Goal: Task Accomplishment & Management: Use online tool/utility

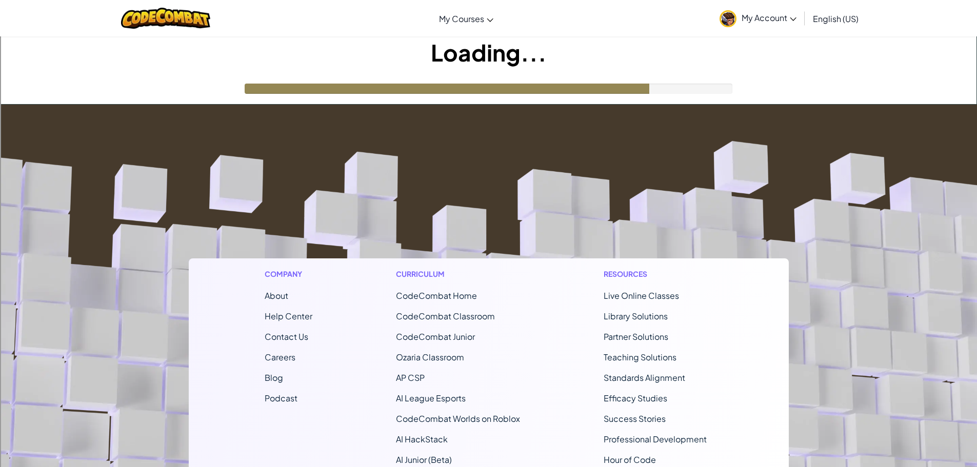
click at [704, 131] on footer "Company About Help Center Contact Us Careers Blog Podcast Curriculum CodeCombat…" at bounding box center [488, 383] width 977 height 556
click at [551, 93] on div at bounding box center [457, 89] width 425 height 10
drag, startPoint x: 558, startPoint y: 89, endPoint x: 540, endPoint y: 119, distance: 34.3
click at [540, 119] on footer "Company About Help Center Contact Us Careers Blog Podcast Curriculum CodeCombat…" at bounding box center [488, 383] width 977 height 556
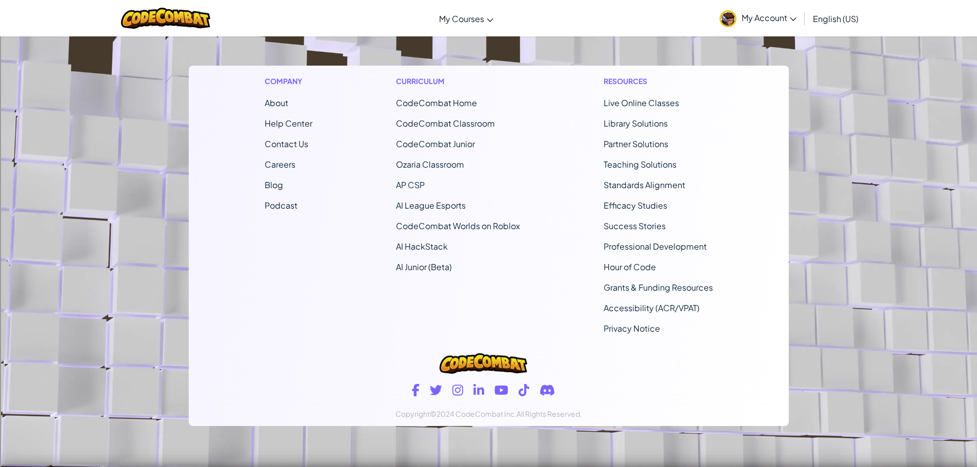
scroll to position [15, 0]
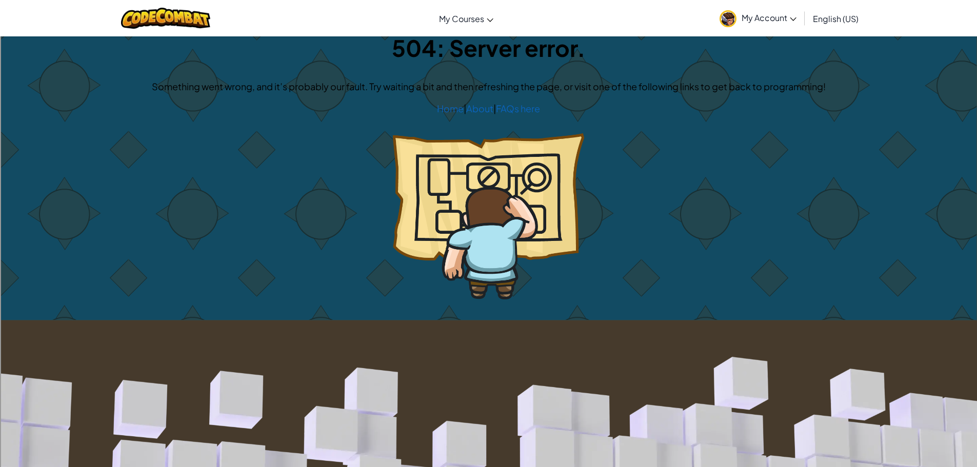
click at [438, 102] on p "Home | About | FAQs here" at bounding box center [489, 108] width 956 height 15
click at [453, 106] on link "Home" at bounding box center [450, 109] width 27 height 12
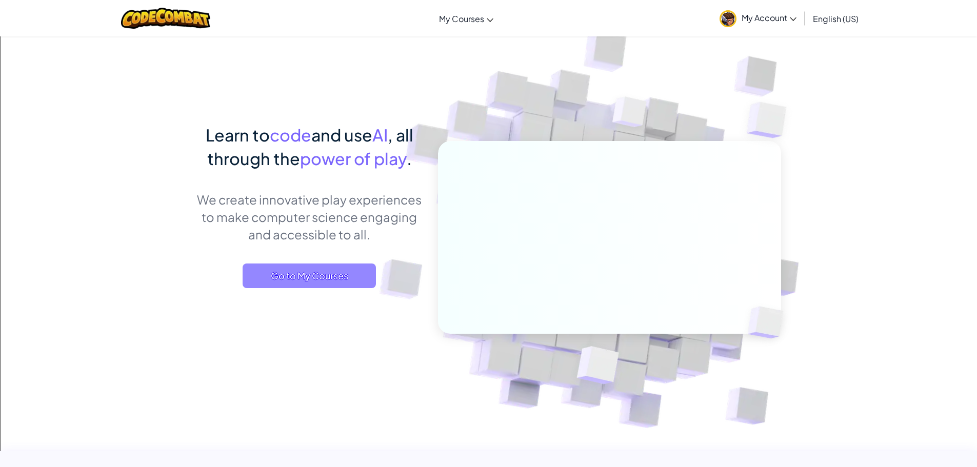
click at [319, 276] on span "Go to My Courses" at bounding box center [309, 276] width 133 height 25
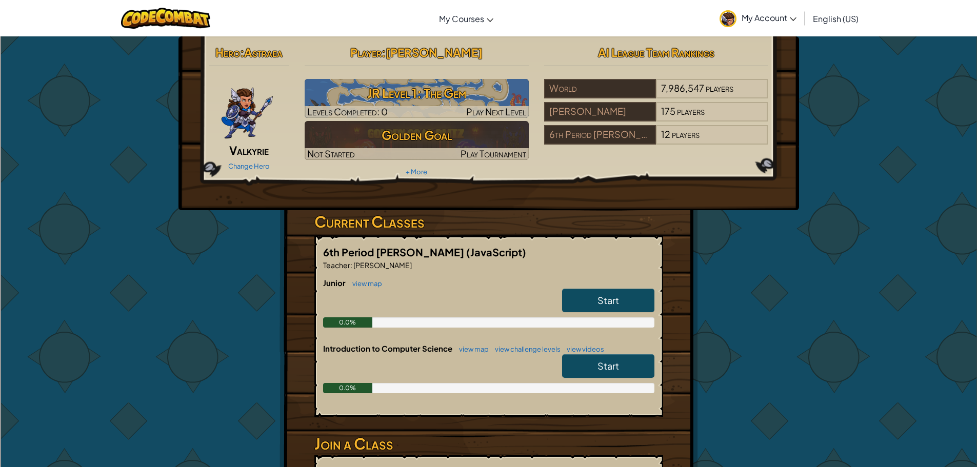
click at [614, 303] on span "Start" at bounding box center [609, 301] width 22 height 12
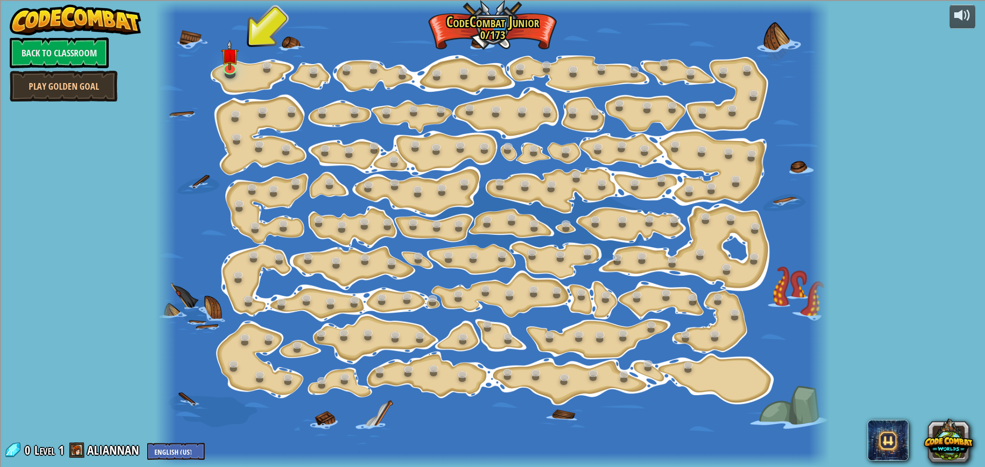
drag, startPoint x: 146, startPoint y: 447, endPoint x: 0, endPoint y: 438, distance: 146.5
click at [112, 438] on div "powered by Back to Classroom Play Golden Goal 15. Step Change (Locked) Change s…" at bounding box center [492, 233] width 985 height 467
drag, startPoint x: 0, startPoint y: 438, endPoint x: 72, endPoint y: 466, distance: 77.5
click at [51, 462] on div "powered by Back to Classroom Play Golden Goal 15. Step Change (Locked) Change s…" at bounding box center [492, 233] width 985 height 467
click at [225, 72] on link at bounding box center [230, 66] width 21 height 21
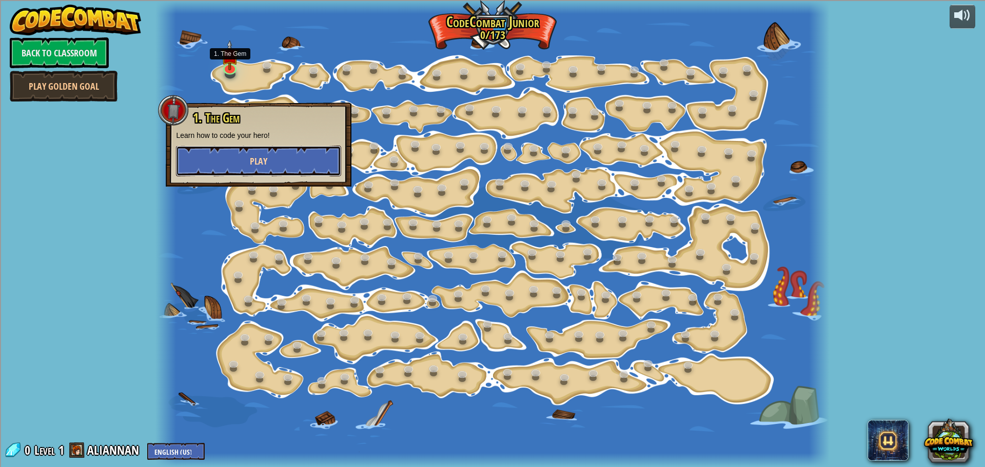
click at [259, 147] on button "Play" at bounding box center [258, 161] width 165 height 31
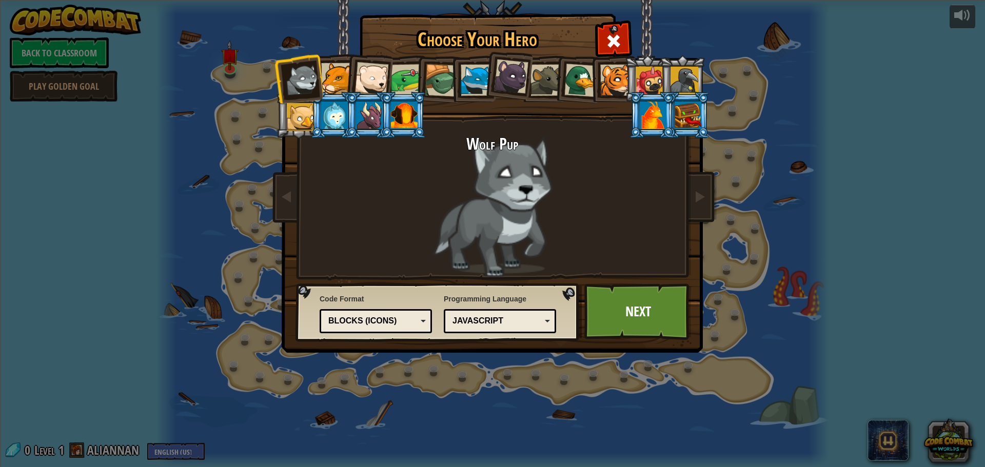
click at [651, 123] on div at bounding box center [653, 116] width 27 height 28
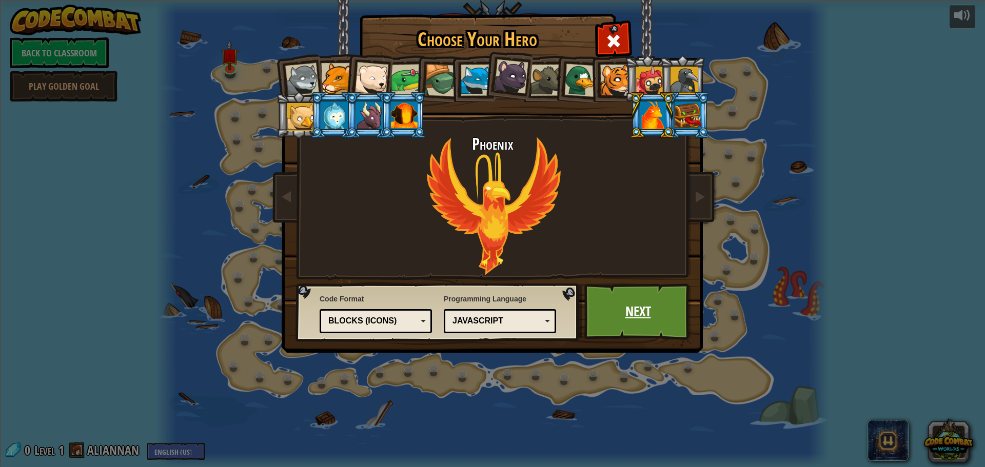
click at [614, 315] on link "Next" at bounding box center [637, 312] width 107 height 56
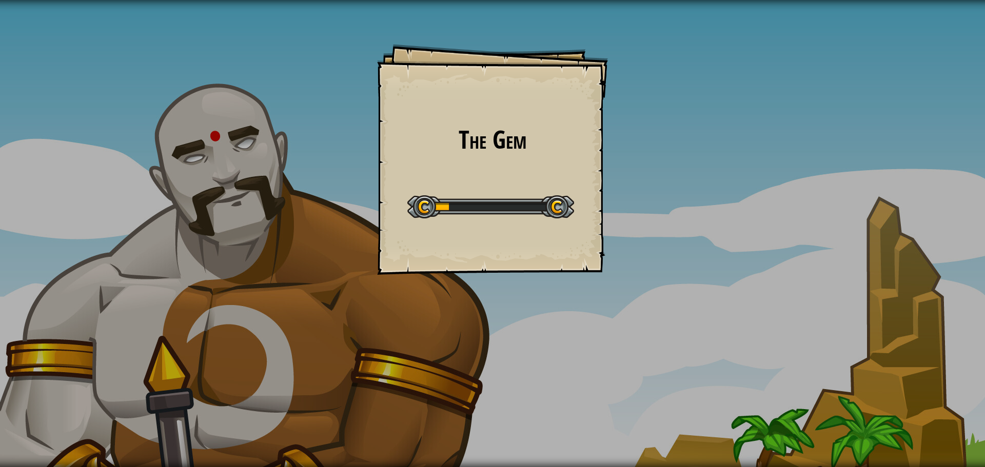
click at [483, 77] on div "The Gem Goals Start Level Error loading from server. Try refreshing the page. Y…" at bounding box center [492, 159] width 231 height 231
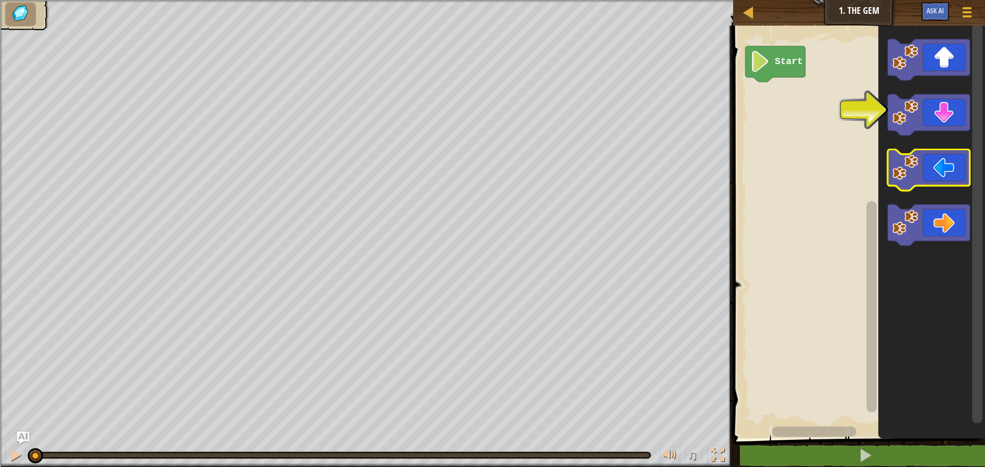
click at [963, 168] on g "Blockly Workspace" at bounding box center [929, 143] width 82 height 206
click at [944, 167] on g "Blockly Workspace" at bounding box center [929, 143] width 82 height 206
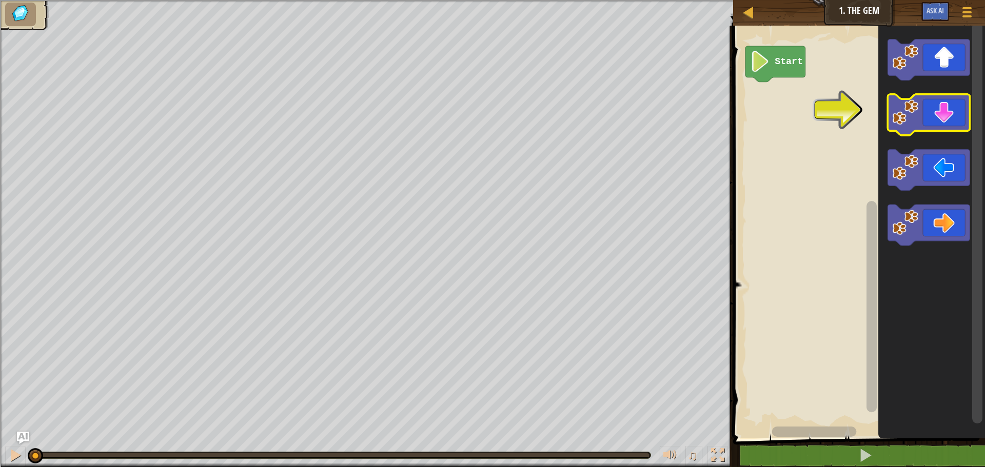
click at [921, 116] on icon "Blockly Workspace" at bounding box center [929, 114] width 82 height 41
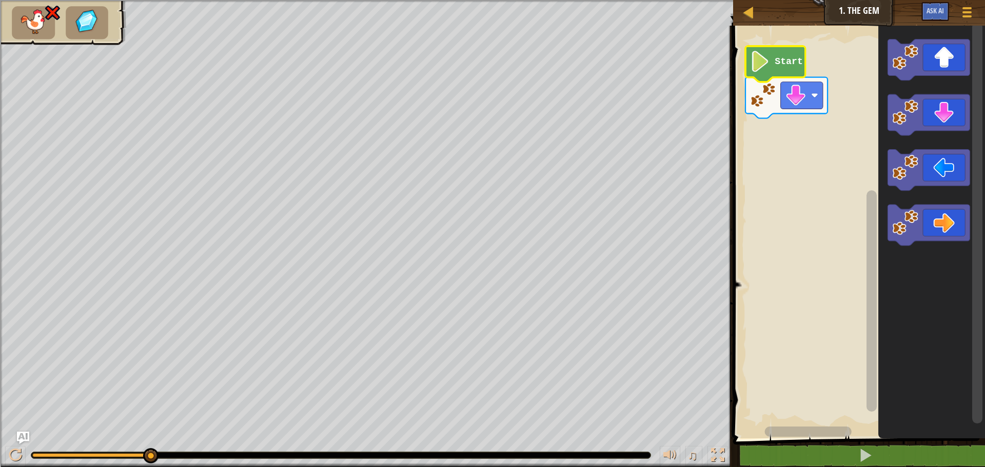
click at [759, 56] on image "Blockly Workspace" at bounding box center [760, 61] width 20 height 21
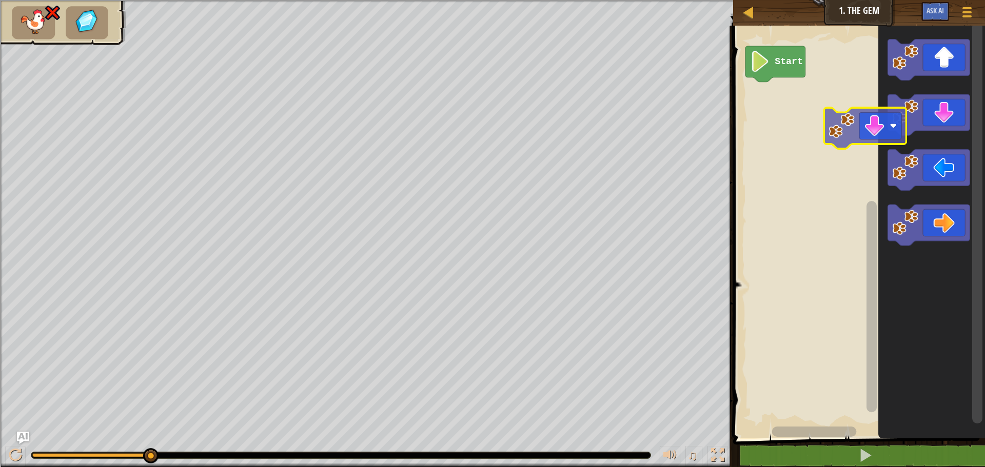
click at [851, 125] on div "Start" at bounding box center [857, 230] width 255 height 418
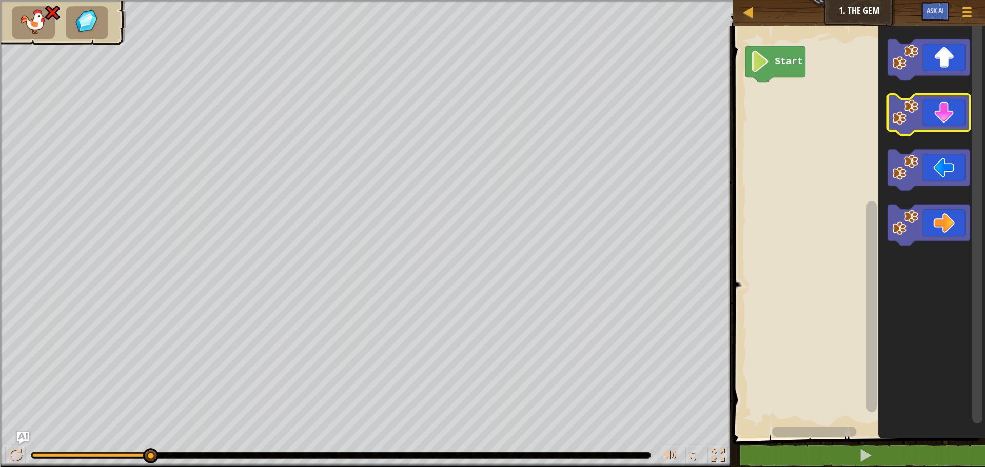
click at [909, 111] on image "Blockly Workspace" at bounding box center [906, 113] width 26 height 26
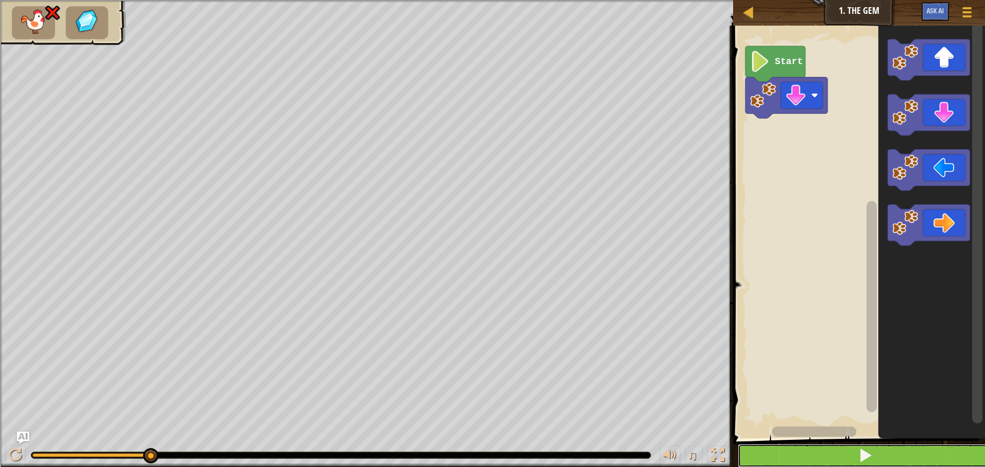
click at [857, 461] on button at bounding box center [865, 456] width 255 height 24
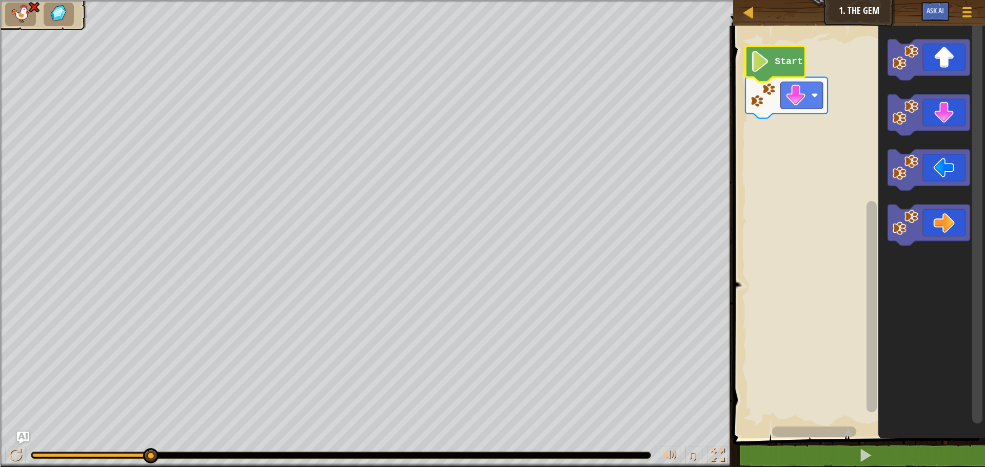
click at [759, 54] on image "Blockly Workspace" at bounding box center [760, 61] width 20 height 21
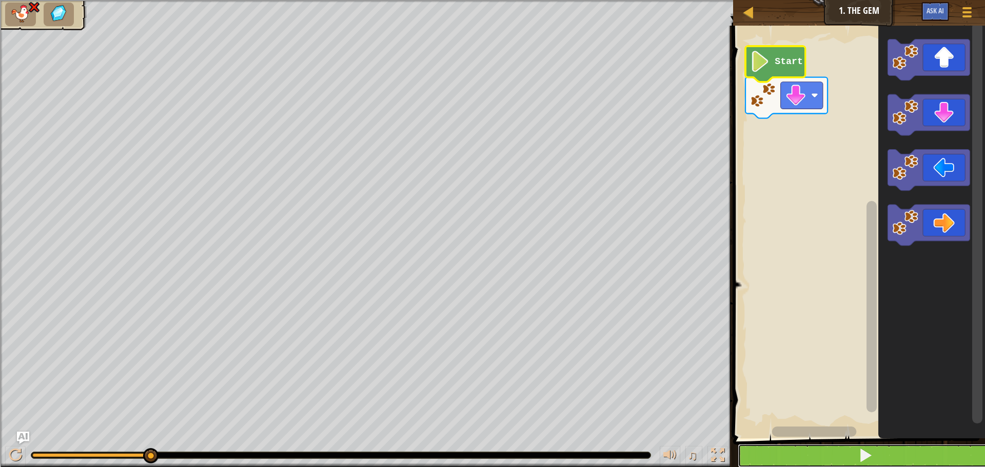
click at [857, 457] on button at bounding box center [865, 456] width 255 height 24
click at [873, 449] on button at bounding box center [865, 456] width 255 height 24
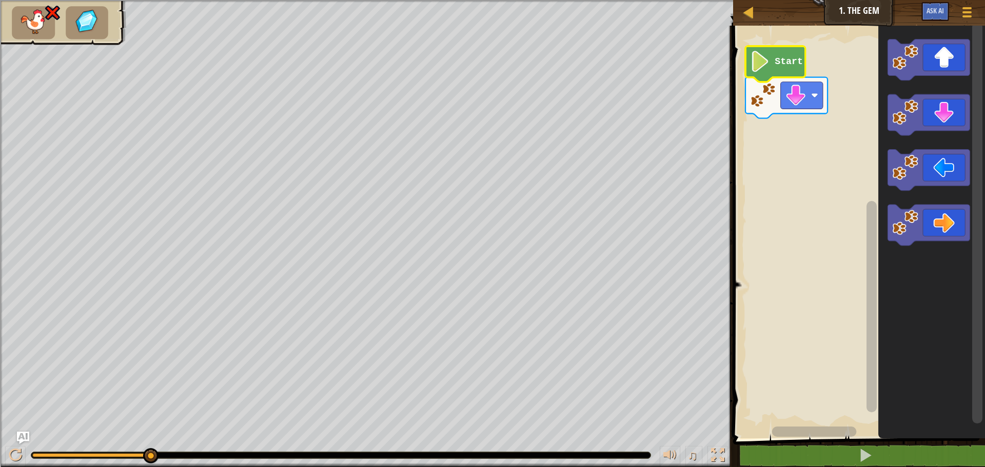
click at [765, 63] on image "Blockly Workspace" at bounding box center [760, 61] width 20 height 21
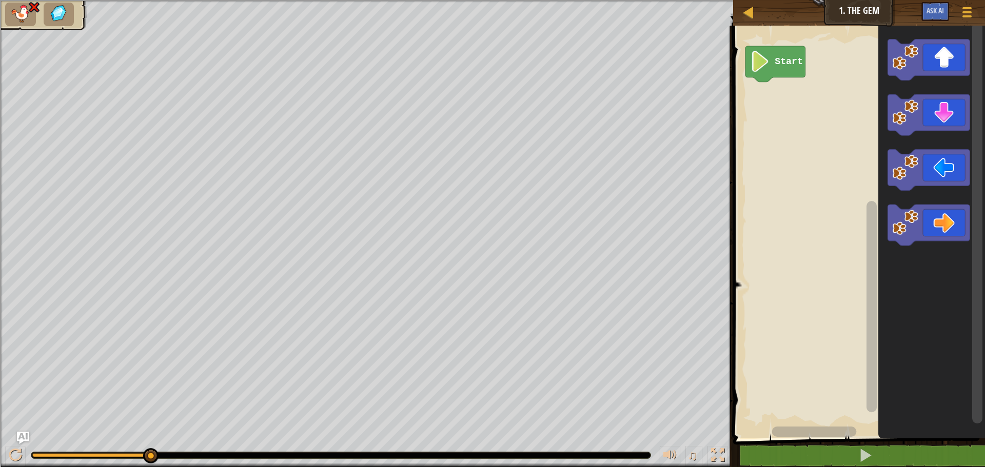
click at [17, 12] on img at bounding box center [21, 14] width 22 height 18
click at [59, 3] on li at bounding box center [59, 15] width 31 height 24
click at [14, 453] on div at bounding box center [15, 455] width 13 height 13
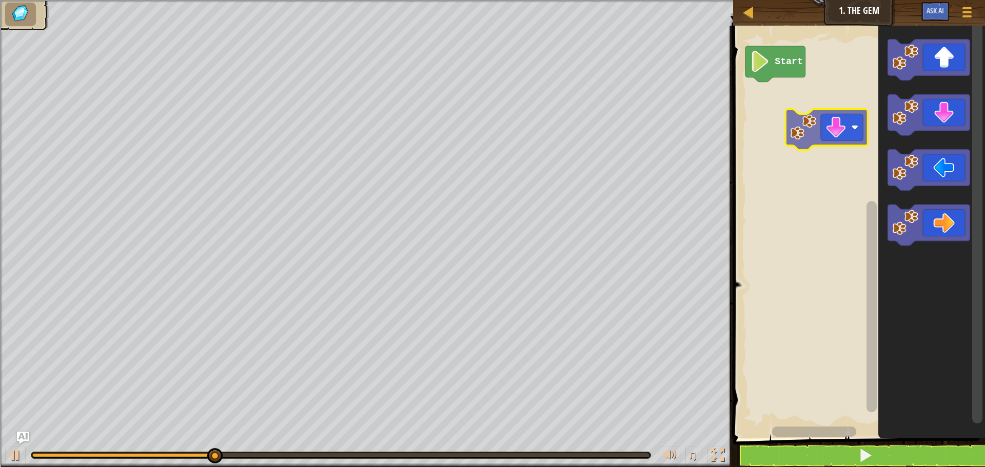
click at [782, 152] on div "Start" at bounding box center [857, 230] width 255 height 418
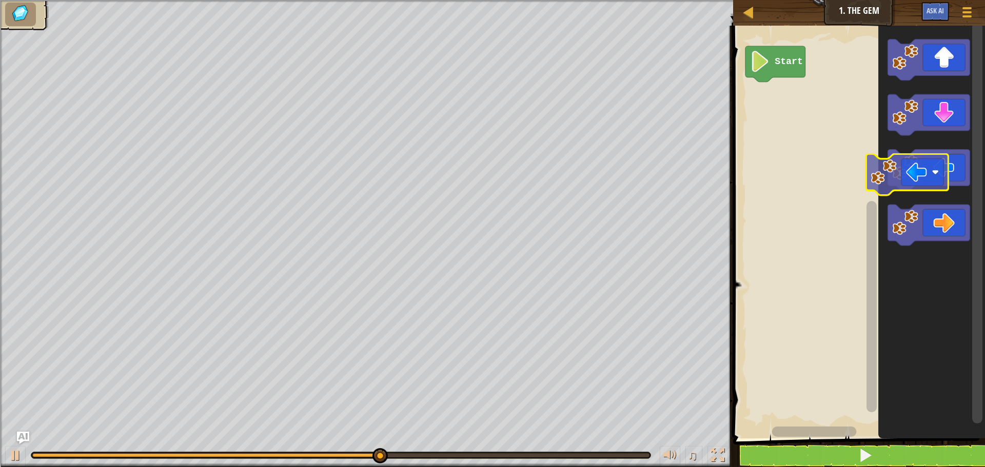
click at [921, 153] on icon "Blockly Workspace" at bounding box center [929, 170] width 82 height 41
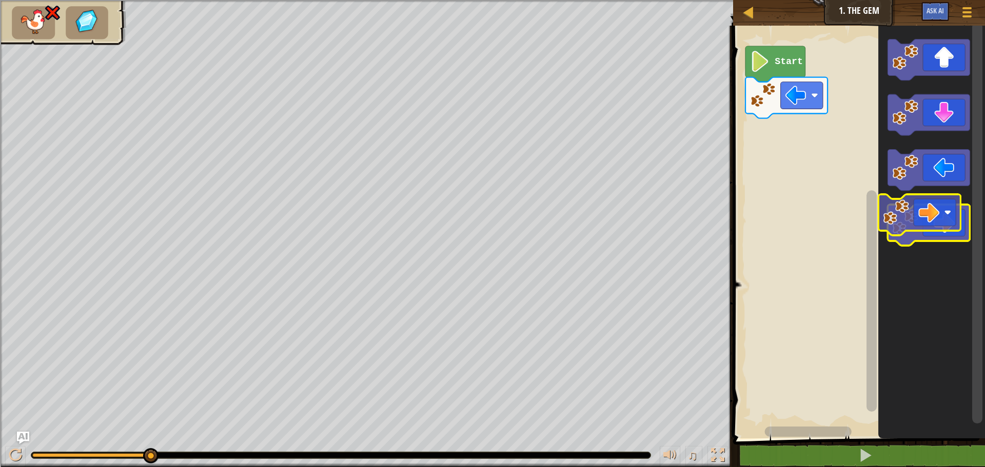
click at [914, 223] on g "Blockly Workspace" at bounding box center [929, 225] width 82 height 41
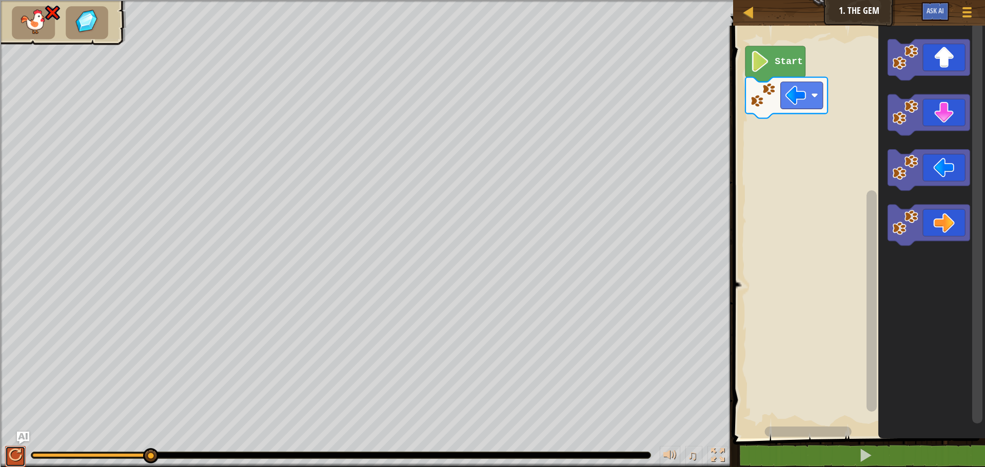
click at [15, 456] on div at bounding box center [15, 455] width 13 height 13
click at [17, 451] on div at bounding box center [15, 455] width 13 height 13
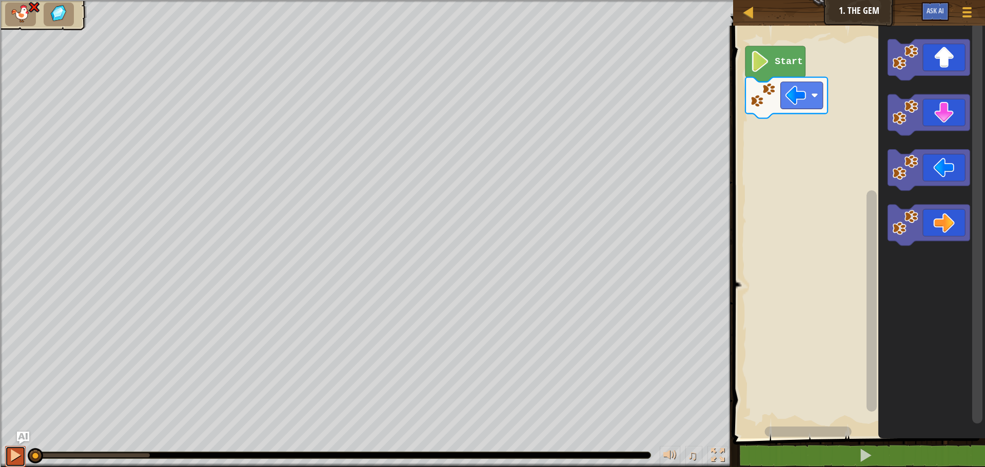
click at [0, 0] on div at bounding box center [0, 0] width 0 height 0
click at [16, 452] on div at bounding box center [15, 455] width 13 height 13
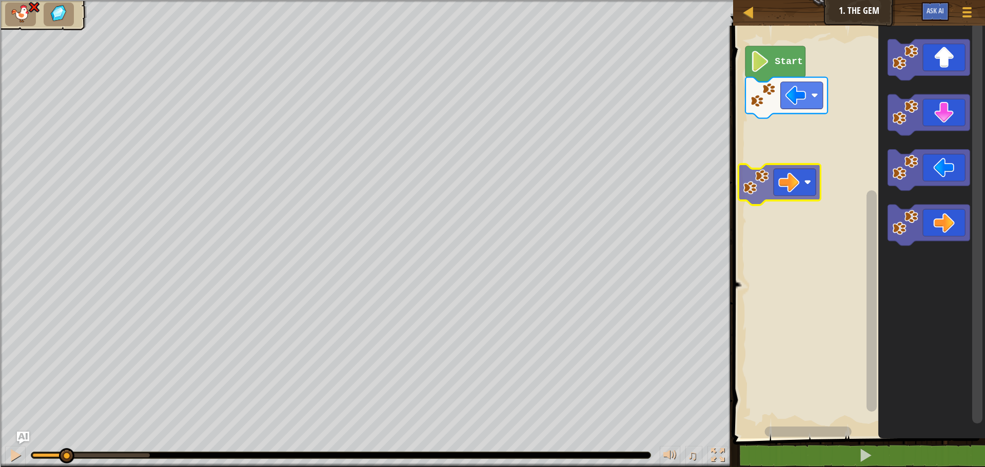
click at [774, 163] on div "Start" at bounding box center [857, 230] width 255 height 418
